Goal: Task Accomplishment & Management: Use online tool/utility

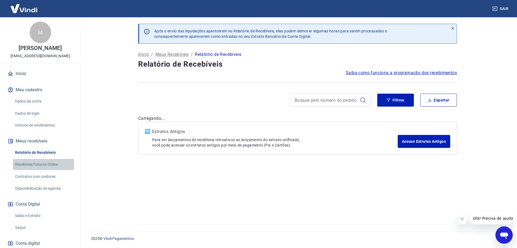
click at [52, 165] on link "Recebíveis Futuros Online" at bounding box center [43, 164] width 61 height 11
